Goal: Obtain resource: Obtain resource

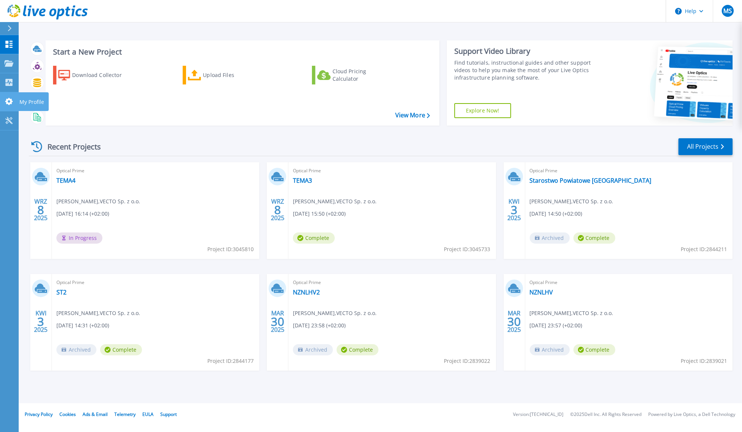
click at [12, 100] on icon at bounding box center [8, 101] width 7 height 7
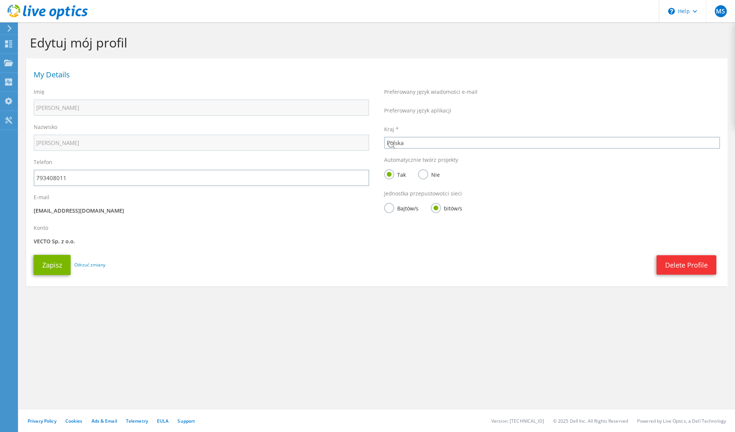
select select "173"
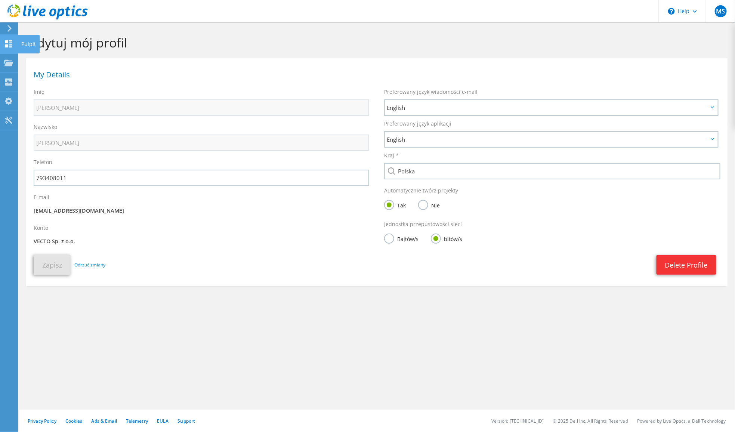
click at [10, 45] on icon at bounding box center [8, 43] width 9 height 7
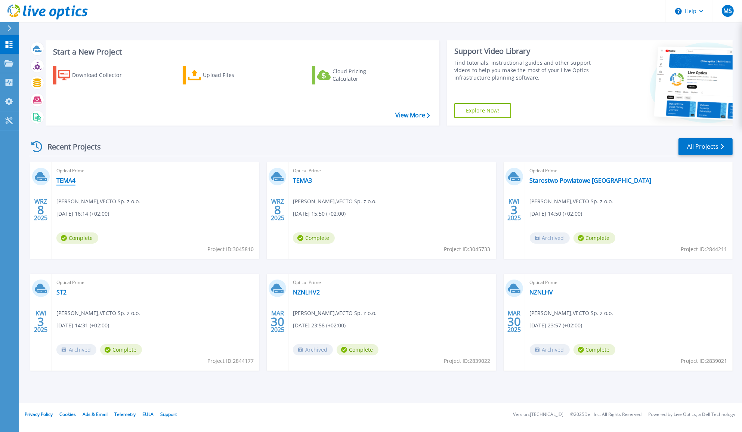
click at [68, 180] on link "TEMA4" at bounding box center [65, 180] width 19 height 7
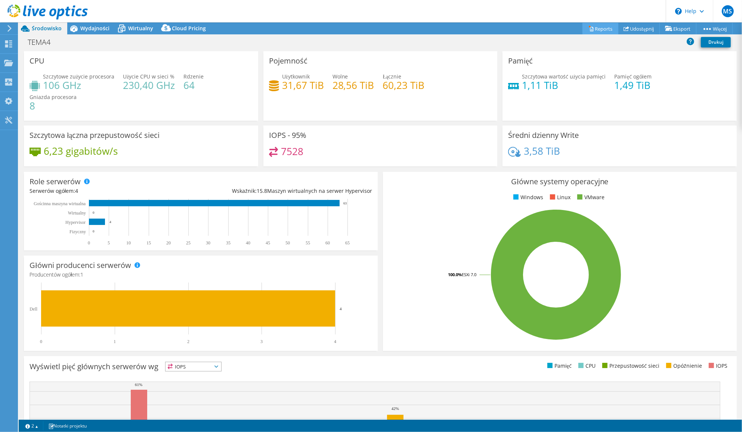
click at [595, 29] on link "Reports" at bounding box center [601, 29] width 36 height 12
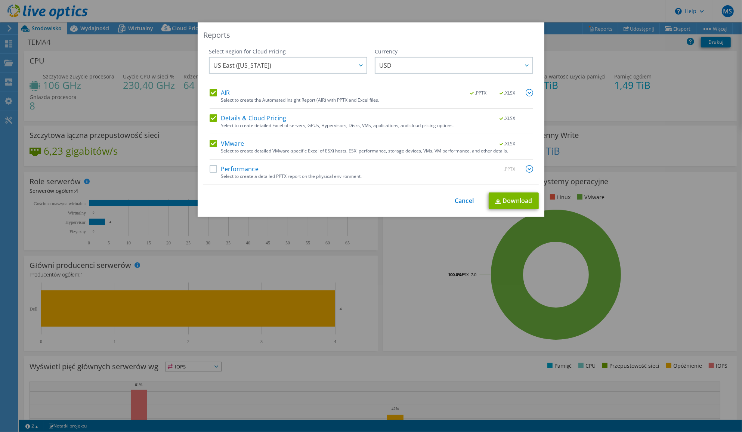
click at [213, 167] on label "Performance" at bounding box center [234, 168] width 49 height 7
click at [0, 0] on input "Performance" at bounding box center [0, 0] width 0 height 0
click at [359, 64] on icon at bounding box center [361, 65] width 4 height 2
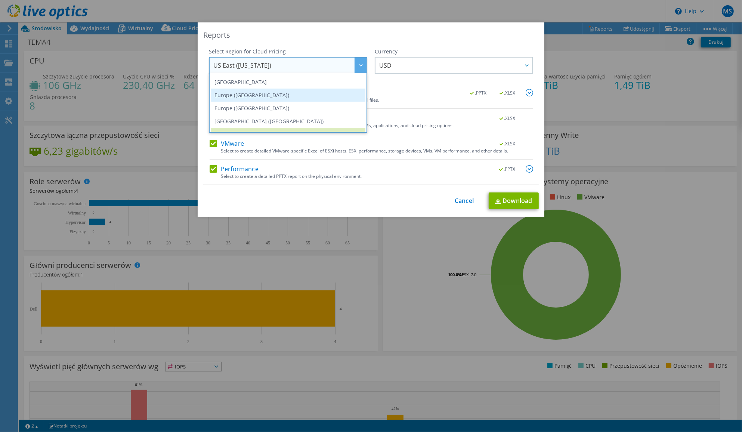
scroll to position [93, 0]
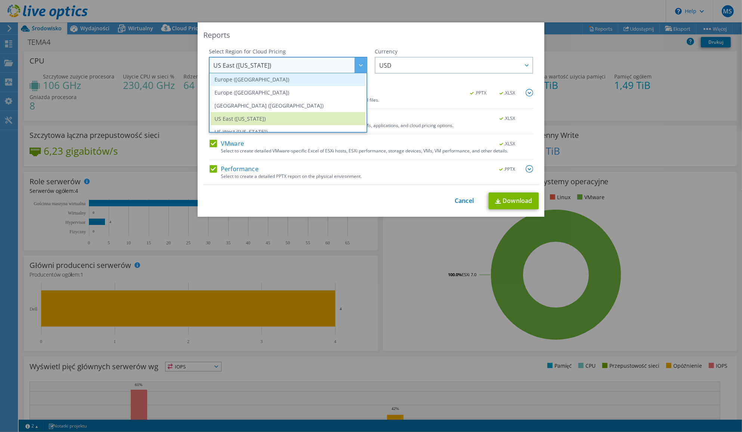
click at [249, 81] on li "Europe ([GEOGRAPHIC_DATA])" at bounding box center [288, 79] width 155 height 13
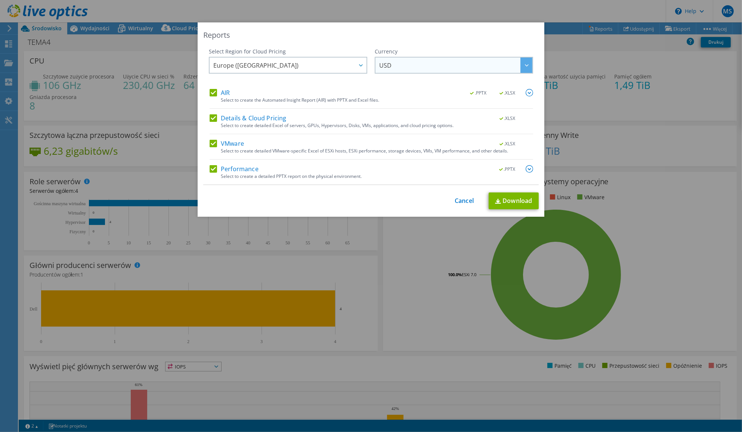
click at [450, 66] on span "USD" at bounding box center [455, 65] width 153 height 15
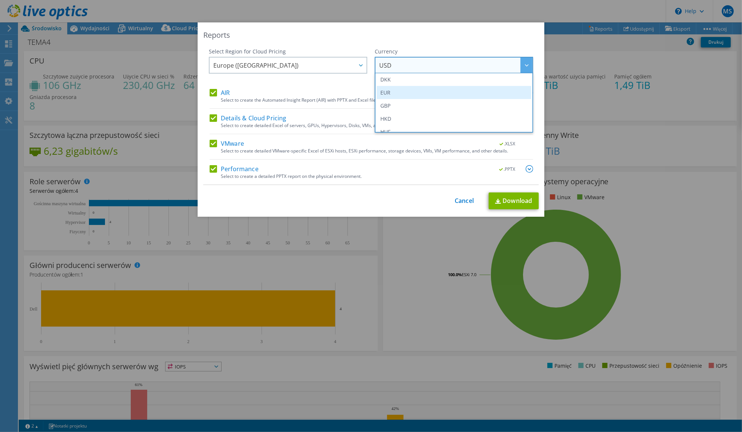
click at [385, 96] on li "EUR" at bounding box center [454, 92] width 155 height 13
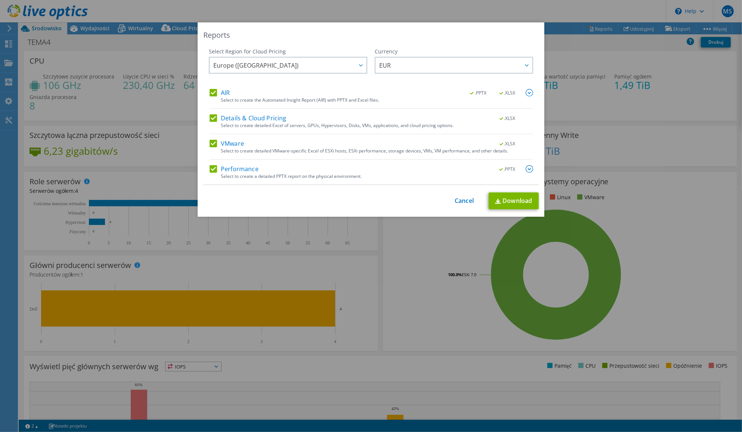
click at [526, 94] on img at bounding box center [529, 92] width 7 height 7
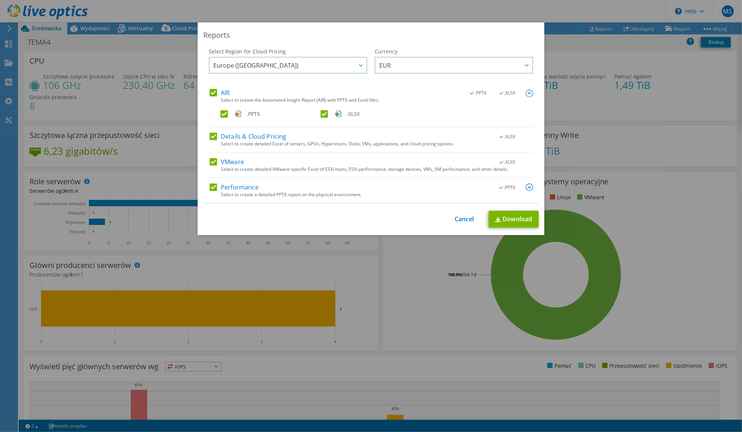
click at [527, 187] on img at bounding box center [529, 187] width 7 height 7
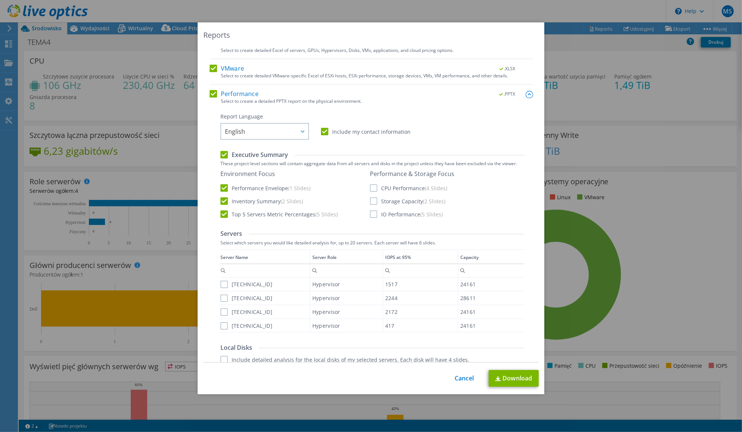
click at [370, 186] on label "CPU Performance (4 Slides)" at bounding box center [408, 187] width 77 height 7
click at [0, 0] on input "CPU Performance (4 Slides)" at bounding box center [0, 0] width 0 height 0
click at [371, 201] on label "Storage Capacity (2 Slides)" at bounding box center [407, 200] width 75 height 7
click at [0, 0] on input "Storage Capacity (2 Slides)" at bounding box center [0, 0] width 0 height 0
click at [372, 214] on label "IO Performance (5 Slides)" at bounding box center [406, 213] width 73 height 7
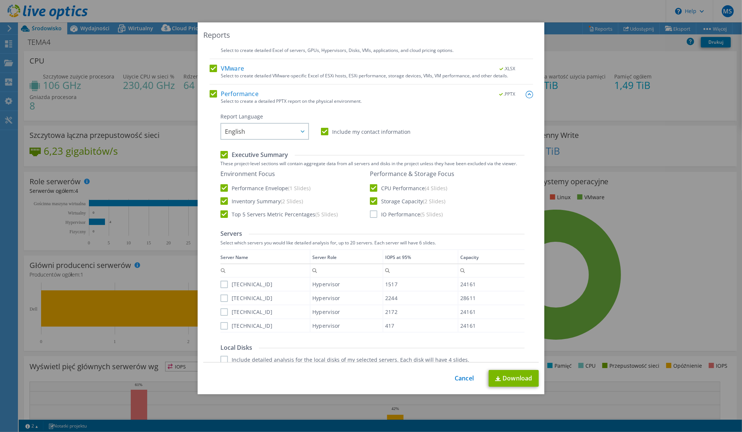
click at [0, 0] on input "IO Performance (5 Slides)" at bounding box center [0, 0] width 0 height 0
click at [221, 284] on label "[TECHNICAL_ID]" at bounding box center [247, 284] width 52 height 7
click at [0, 0] on input "[TECHNICAL_ID]" at bounding box center [0, 0] width 0 height 0
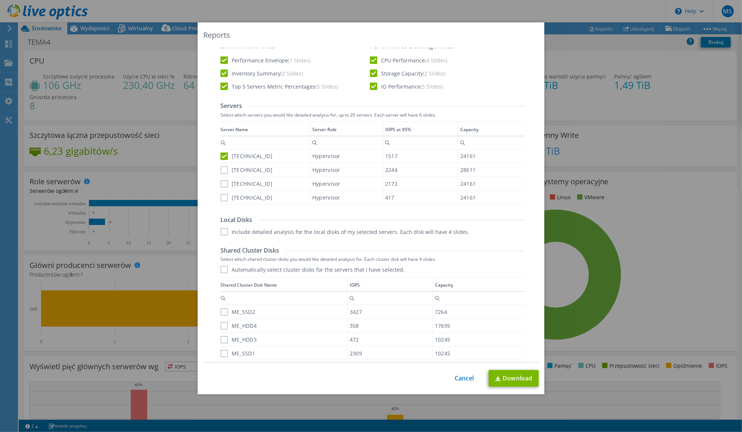
scroll to position [234, 0]
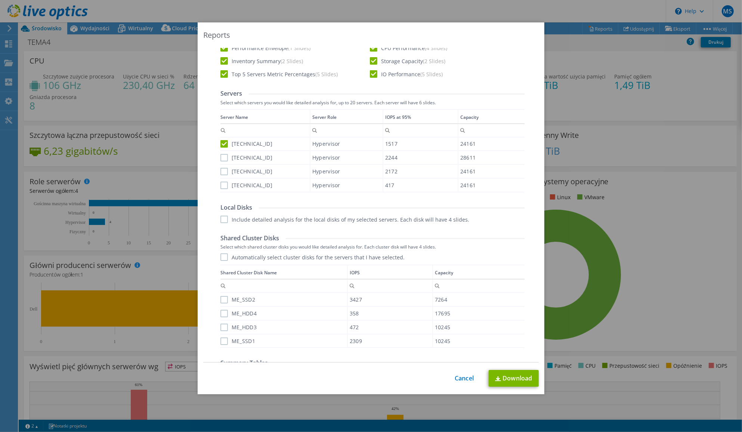
click at [221, 255] on label "Automatically select cluster disks for the servers that I have selected." at bounding box center [313, 256] width 184 height 7
click at [0, 0] on input "Automatically select cluster disks for the servers that I have selected." at bounding box center [0, 0] width 0 height 0
click at [222, 219] on label "Include detailed analysis for the local disks of my selected servers. Each disk…" at bounding box center [345, 219] width 249 height 7
click at [0, 0] on input "Include detailed analysis for the local disks of my selected servers. Each disk…" at bounding box center [0, 0] width 0 height 0
click at [221, 183] on label "[TECHNICAL_ID]" at bounding box center [247, 185] width 52 height 7
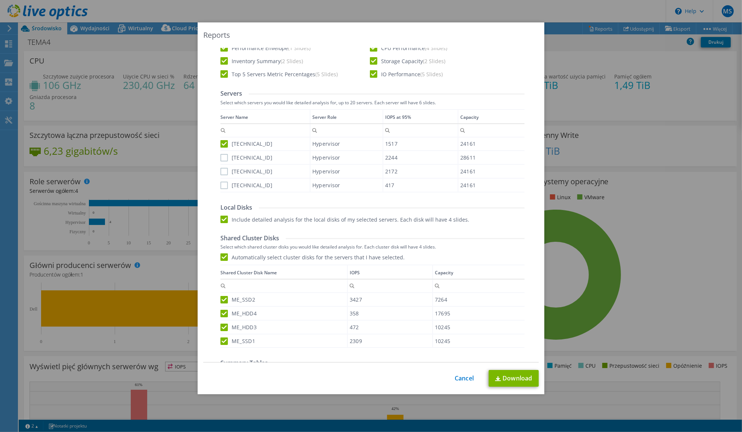
click at [0, 0] on input "[TECHNICAL_ID]" at bounding box center [0, 0] width 0 height 0
click at [221, 169] on label "[TECHNICAL_ID]" at bounding box center [247, 171] width 52 height 7
click at [0, 0] on input "[TECHNICAL_ID]" at bounding box center [0, 0] width 0 height 0
click at [221, 157] on label "[TECHNICAL_ID]" at bounding box center [247, 157] width 52 height 7
click at [0, 0] on input "[TECHNICAL_ID]" at bounding box center [0, 0] width 0 height 0
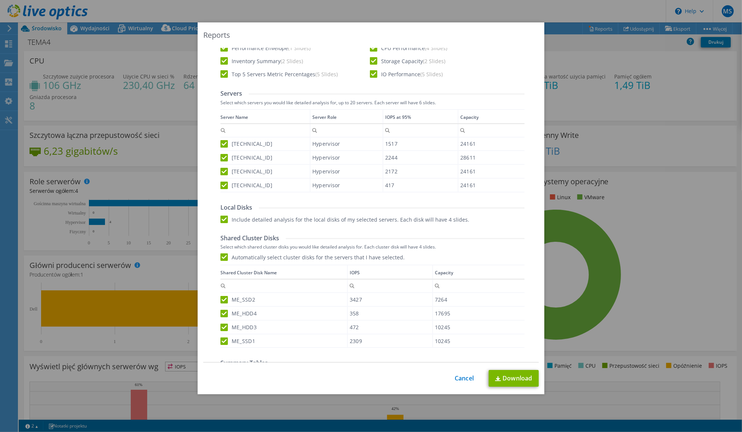
scroll to position [289, 0]
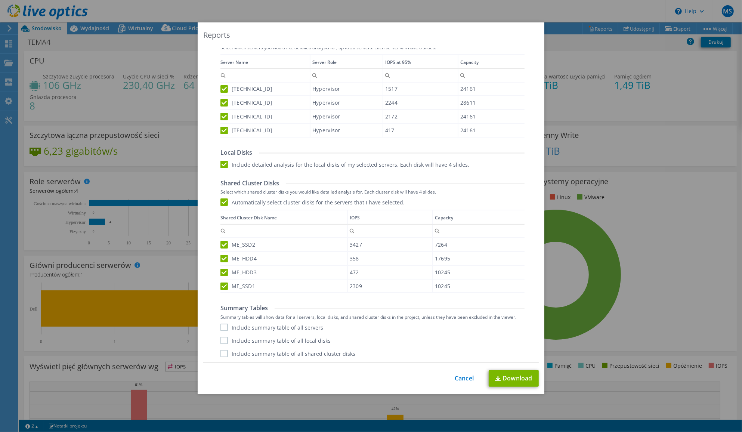
click at [221, 325] on label "Include summary table of all servers" at bounding box center [272, 327] width 103 height 7
click at [0, 0] on input "Include summary table of all servers" at bounding box center [0, 0] width 0 height 0
click at [221, 339] on label "Include summary table of all local disks" at bounding box center [276, 340] width 110 height 7
click at [0, 0] on input "Include summary table of all local disks" at bounding box center [0, 0] width 0 height 0
click at [221, 354] on label "Include summary table of all shared cluster disks" at bounding box center [288, 353] width 135 height 7
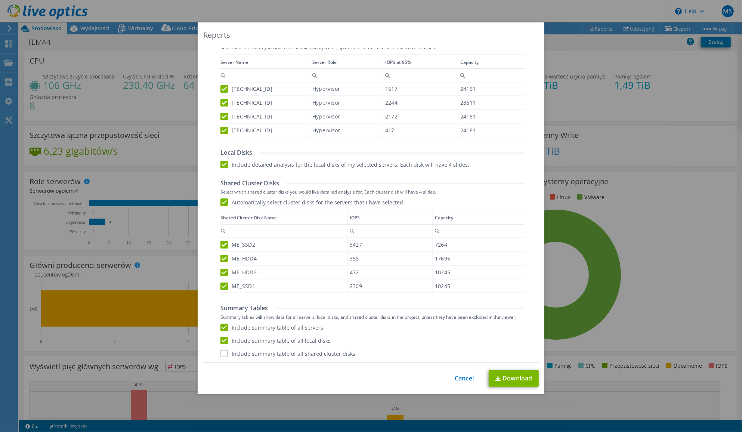
click at [0, 0] on input "Include summary table of all shared cluster disks" at bounding box center [0, 0] width 0 height 0
click at [508, 376] on link "Download" at bounding box center [514, 378] width 50 height 17
drag, startPoint x: 466, startPoint y: 380, endPoint x: 300, endPoint y: 352, distance: 169.2
click at [466, 380] on link "Cancel" at bounding box center [464, 378] width 19 height 7
